Goal: Find specific page/section: Find specific page/section

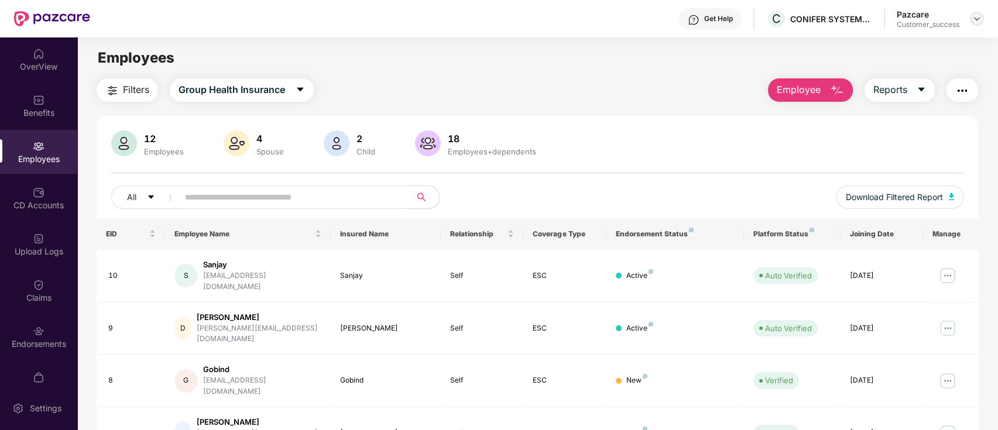
click at [979, 18] on img at bounding box center [977, 18] width 9 height 9
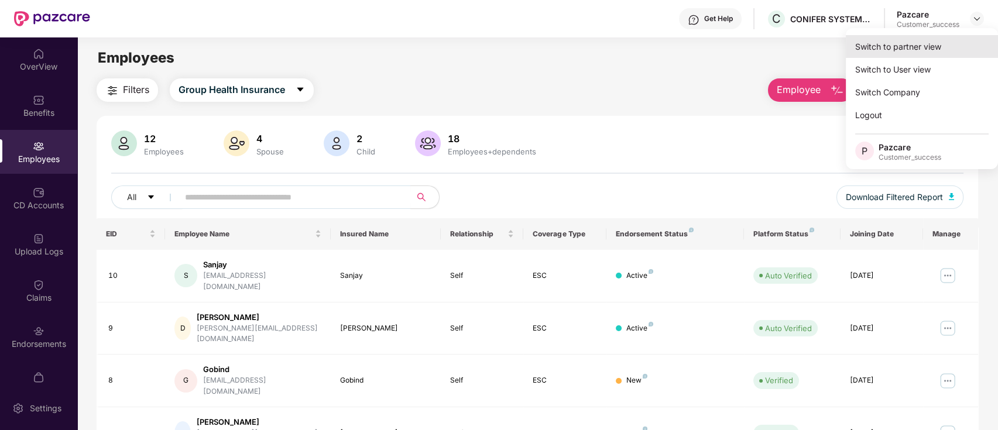
click at [889, 50] on div "Switch to partner view" at bounding box center [922, 46] width 152 height 23
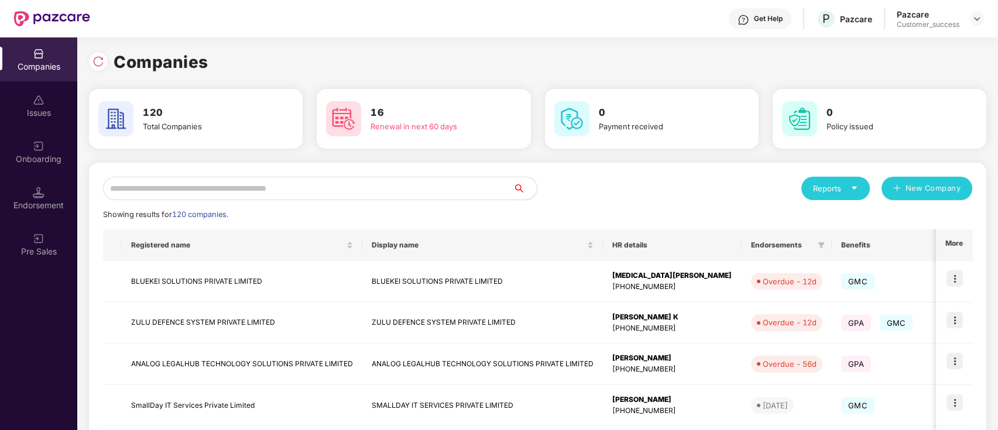
click at [252, 190] on input "text" at bounding box center [308, 188] width 410 height 23
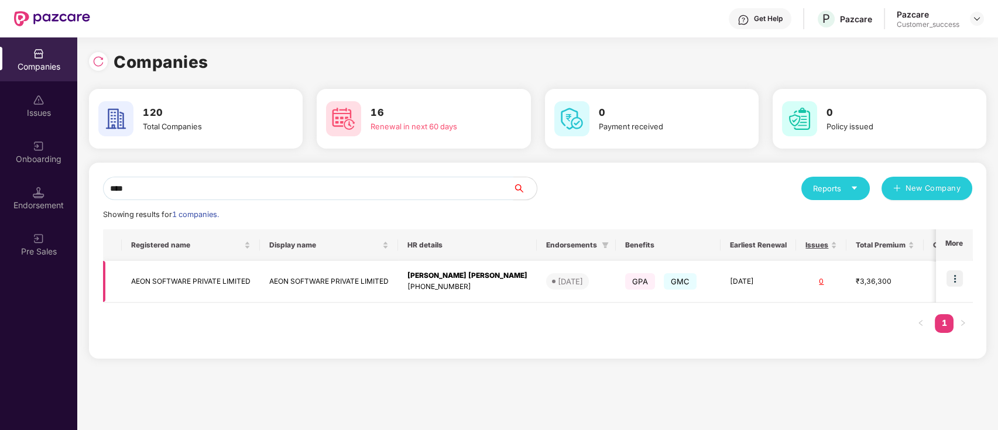
type input "****"
click at [214, 288] on td "AEON SOFTWARE PRIVATE LIMITED" at bounding box center [191, 282] width 138 height 42
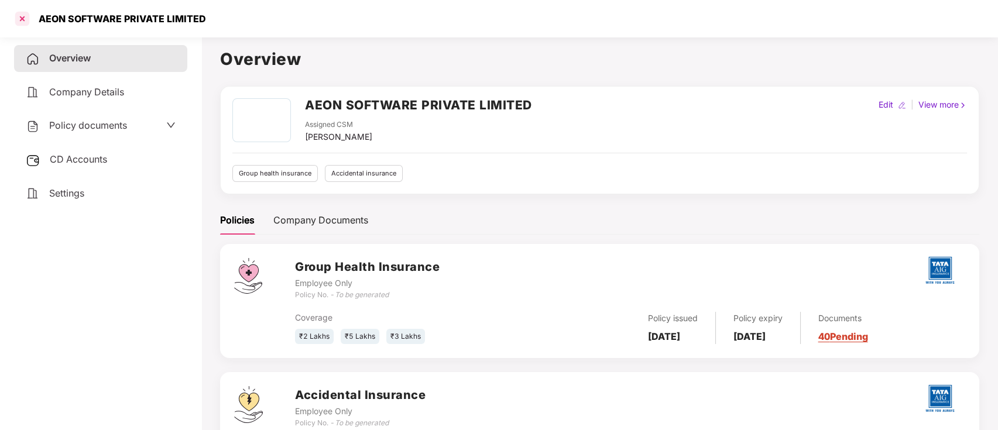
click at [25, 22] on div at bounding box center [22, 18] width 19 height 19
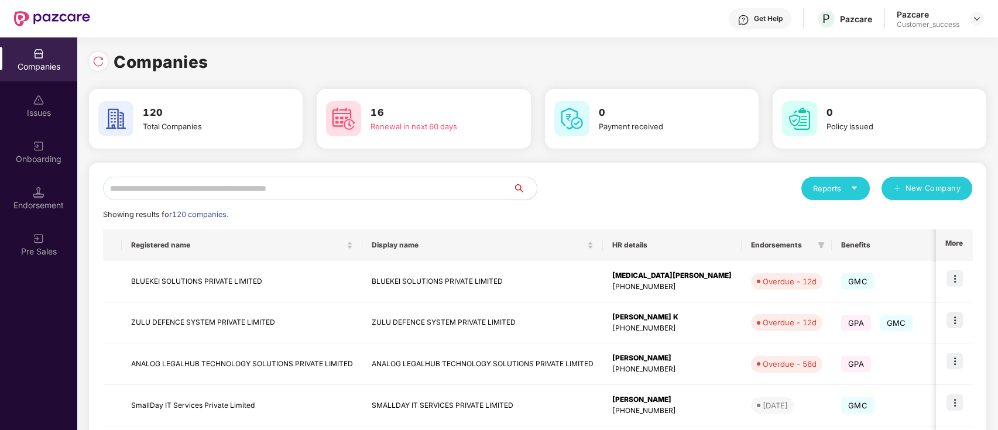
click at [409, 189] on input "text" at bounding box center [308, 188] width 410 height 23
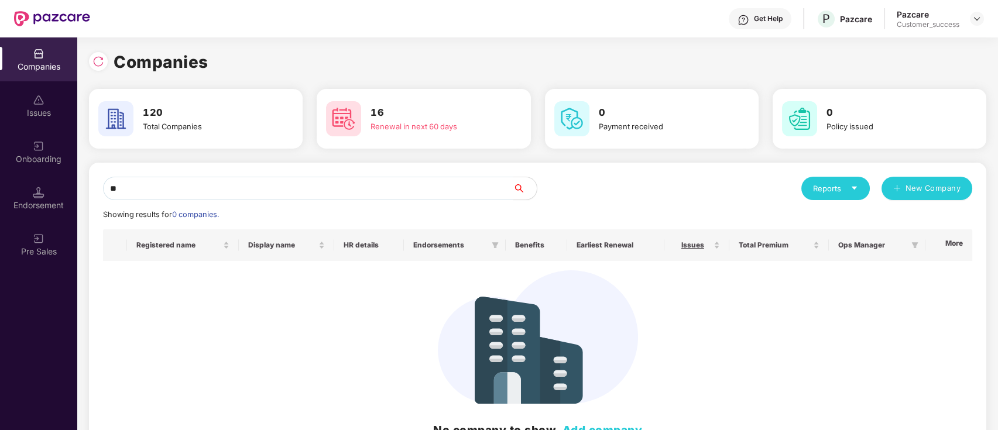
type input "*"
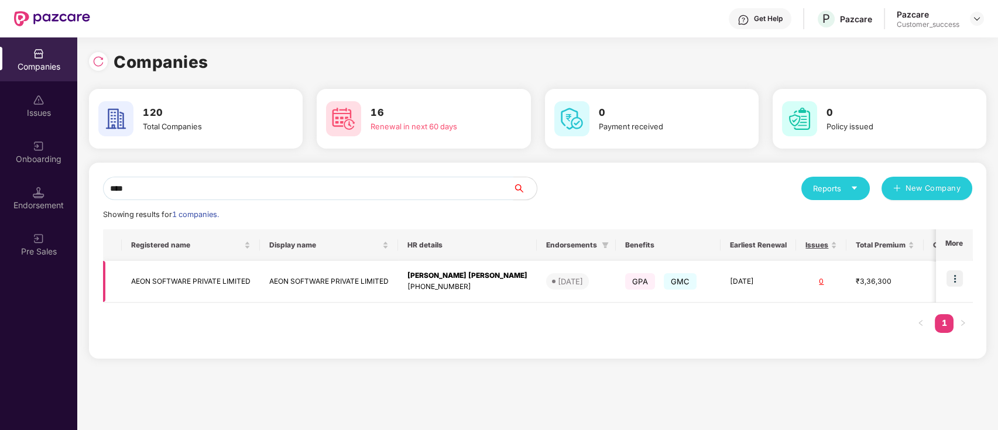
type input "****"
click at [956, 277] on img at bounding box center [955, 279] width 16 height 16
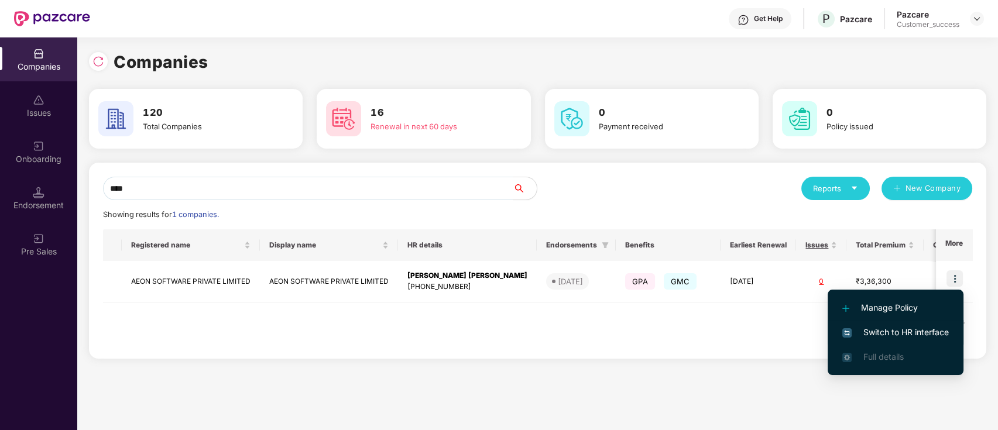
click at [889, 331] on span "Switch to HR interface" at bounding box center [896, 332] width 107 height 13
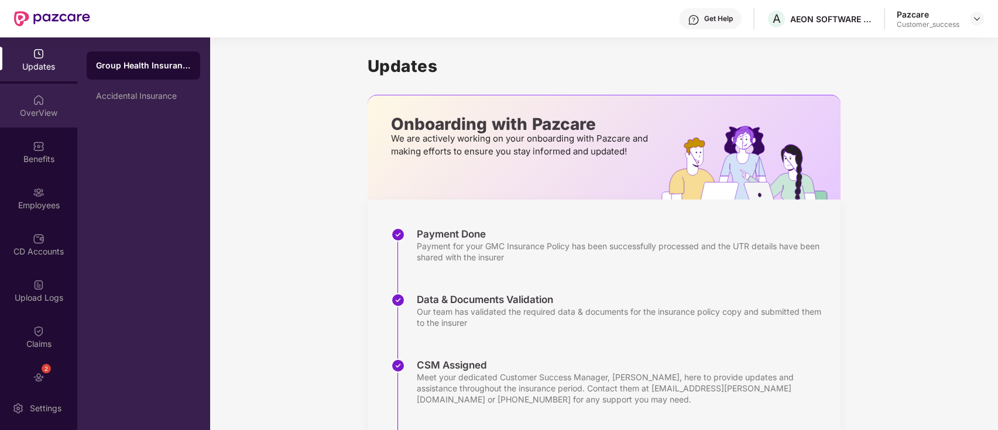
click at [33, 101] on img at bounding box center [39, 100] width 12 height 12
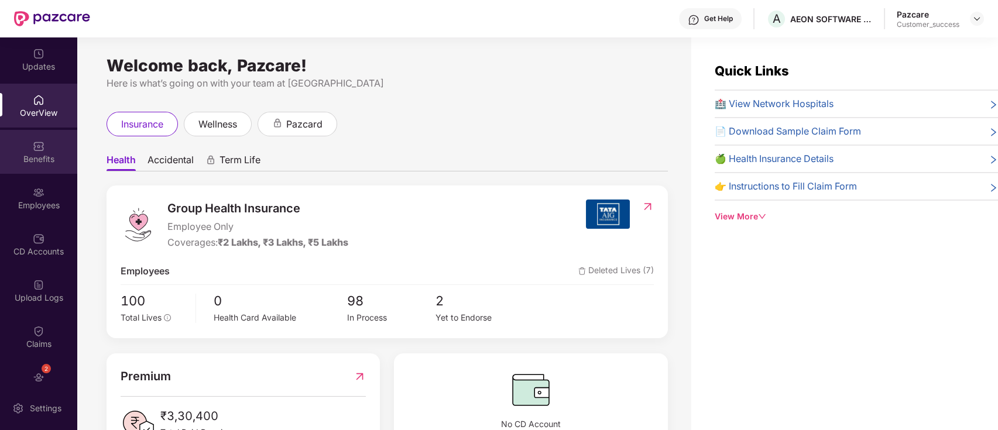
click at [25, 158] on div "Benefits" at bounding box center [38, 159] width 77 height 12
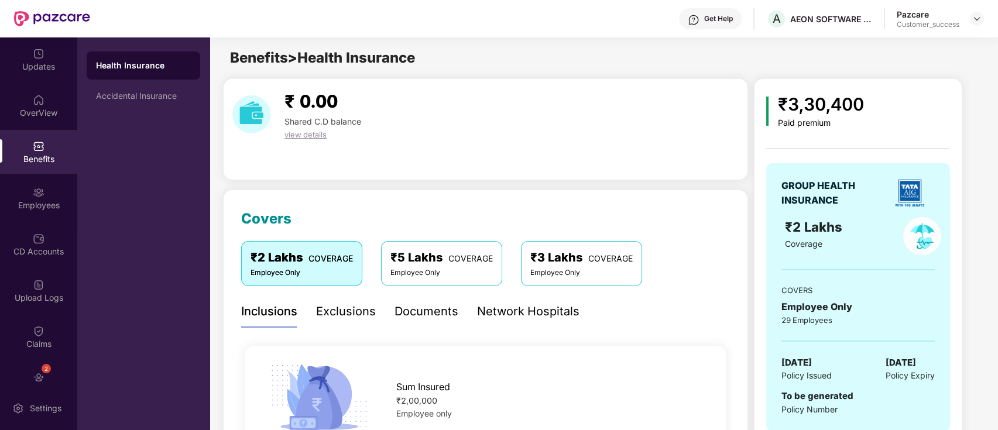
click at [416, 307] on div "Documents" at bounding box center [427, 312] width 64 height 18
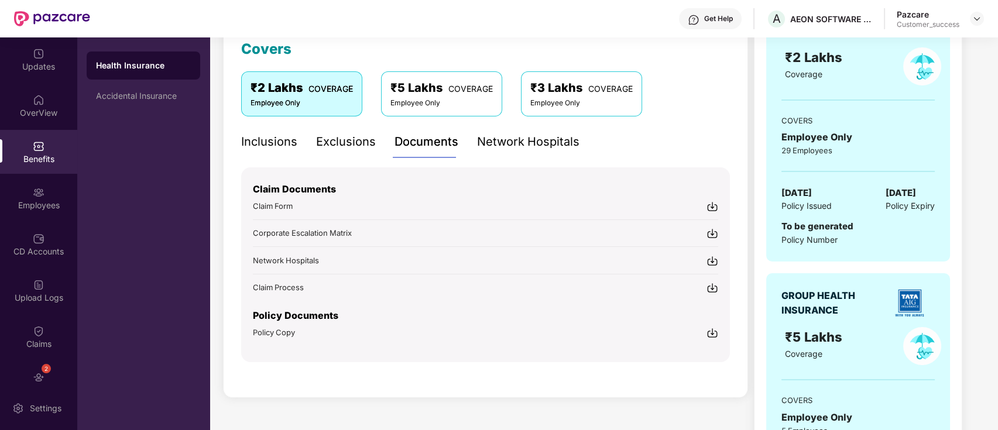
scroll to position [174, 0]
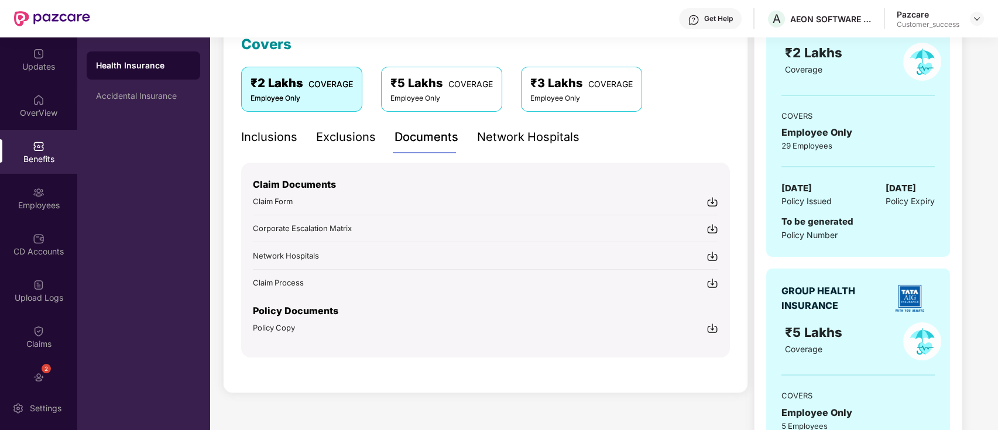
click at [282, 323] on span "Policy Copy" at bounding box center [274, 327] width 42 height 9
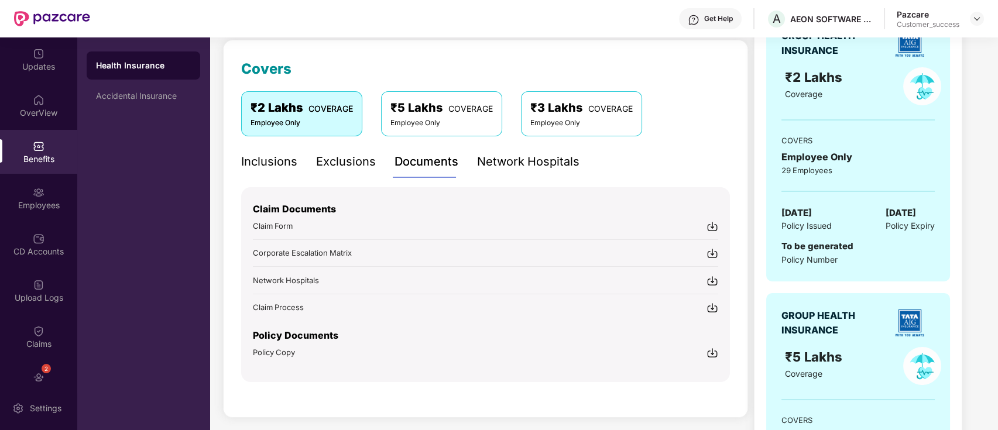
scroll to position [0, 0]
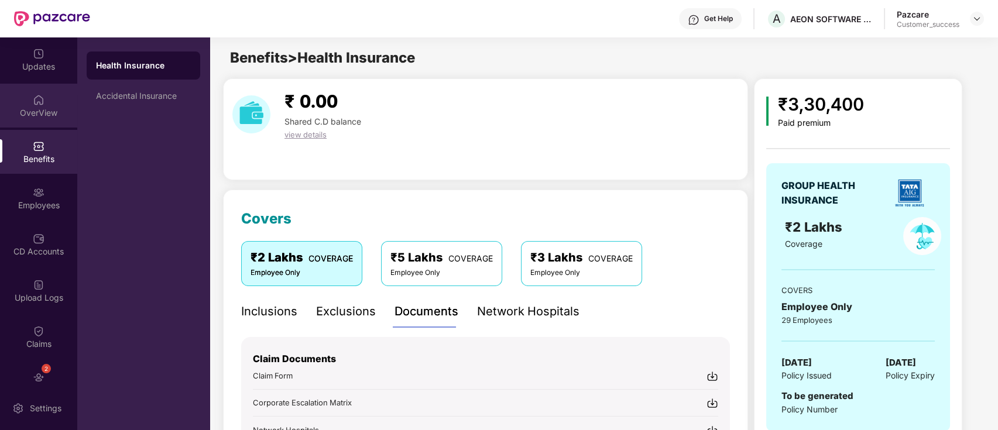
click at [35, 104] on img at bounding box center [39, 100] width 12 height 12
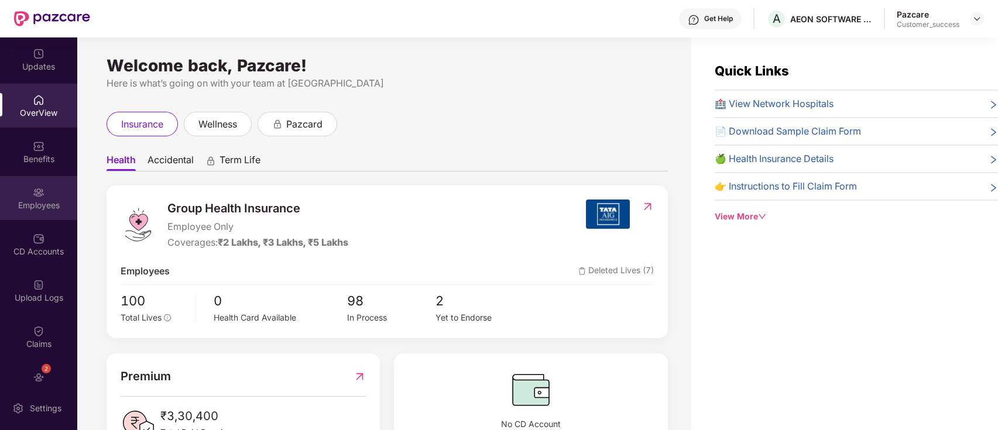
click at [29, 190] on div "Employees" at bounding box center [38, 198] width 77 height 44
